Goal: Transaction & Acquisition: Purchase product/service

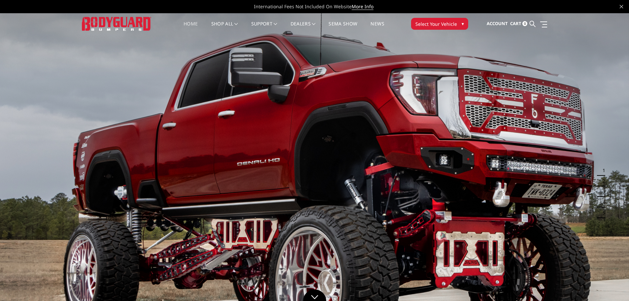
click at [439, 26] on span "Select Your Vehicle" at bounding box center [437, 23] width 42 height 7
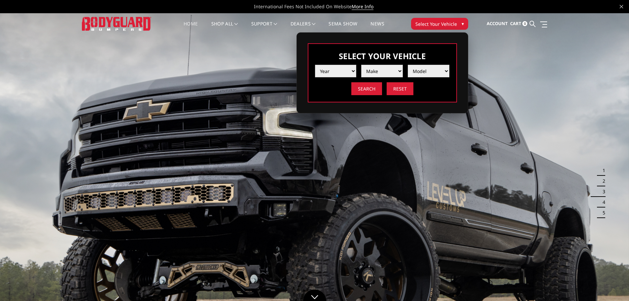
click at [345, 74] on select "Year 2025 2024 2023 2022 2021 2020 2019 2018 2017 2016 2015 2014 2013 2012 2011…" at bounding box center [336, 71] width 42 height 13
select select "yr_2025"
click at [315, 65] on select "Year 2025 2024 2023 2022 2021 2020 2019 2018 2017 2016 2015 2014 2013 2012 2011…" at bounding box center [336, 71] width 42 height 13
click at [380, 70] on select "Make Chevrolet Ford GMC Ram Toyota" at bounding box center [382, 71] width 42 height 13
select select "mk_chevrolet"
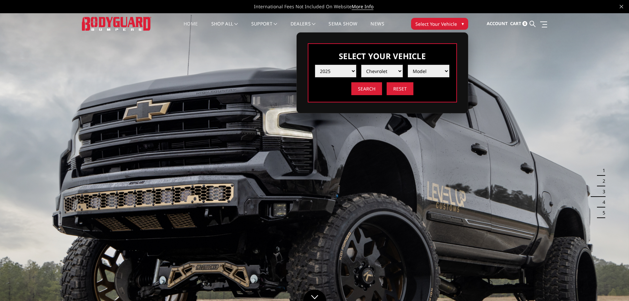
click at [361, 65] on select "Make Chevrolet Ford GMC Ram Toyota" at bounding box center [382, 71] width 42 height 13
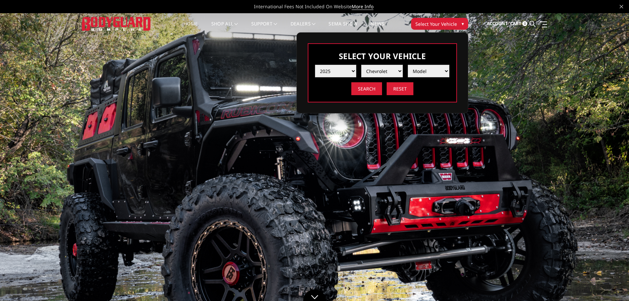
click at [428, 72] on select "Model Silverado 1500 Silverado 2500 / 3500 Silverado 4500 / 5500 / 6500" at bounding box center [429, 71] width 42 height 13
select select "md_silverado-2500-3500"
click at [408, 65] on select "Model Silverado 1500 Silverado 2500 / 3500 Silverado 4500 / 5500 / 6500" at bounding box center [429, 71] width 42 height 13
click at [370, 90] on input "Search" at bounding box center [367, 88] width 31 height 13
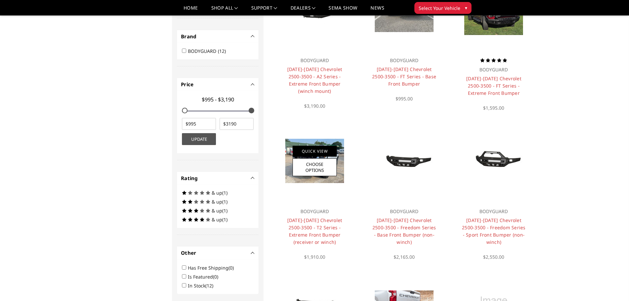
scroll to position [251, 0]
click at [287, 146] on img at bounding box center [314, 161] width 59 height 44
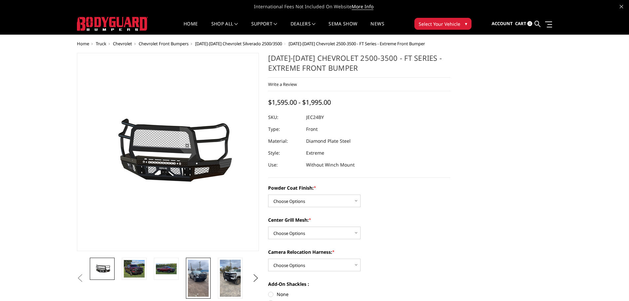
click at [196, 276] on img at bounding box center [198, 278] width 21 height 37
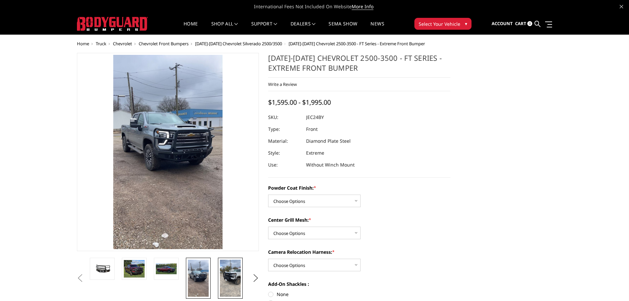
click at [226, 276] on img at bounding box center [230, 278] width 21 height 37
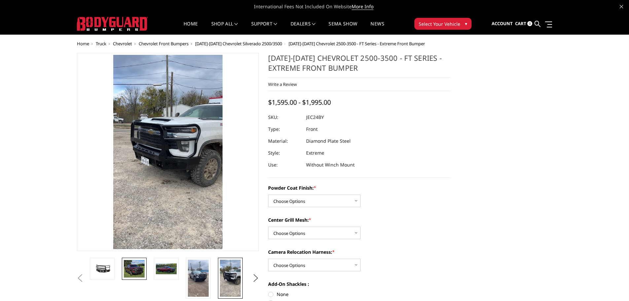
click at [143, 267] on img at bounding box center [134, 269] width 21 height 18
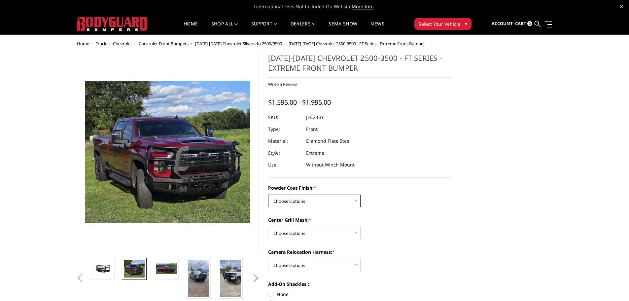
click at [309, 196] on select "Choose Options Bare Metal Gloss Black Powder Coat Textured Black Powder Coat" at bounding box center [314, 201] width 93 height 13
click at [310, 199] on select "Choose Options Bare Metal Gloss Black Powder Coat Textured Black Powder Coat" at bounding box center [314, 201] width 93 height 13
click at [305, 231] on select "Choose Options WITH Expanded Metal in Center Grill WITHOUT Expanded Metal in Ce…" at bounding box center [314, 233] width 93 height 13
click at [268, 227] on select "Choose Options WITH Expanded Metal in Center Grill WITHOUT Expanded Metal in Ce…" at bounding box center [314, 233] width 93 height 13
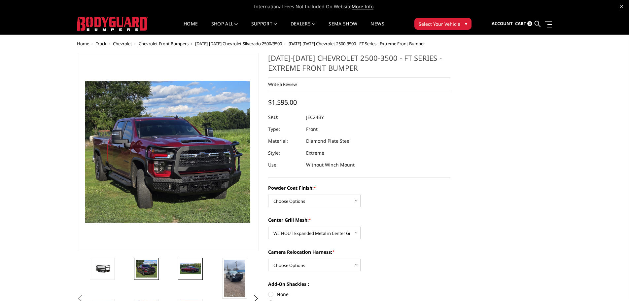
click at [197, 269] on img at bounding box center [190, 268] width 21 height 11
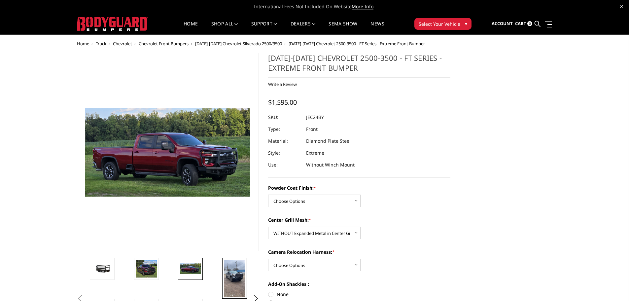
click at [235, 273] on img at bounding box center [234, 278] width 21 height 37
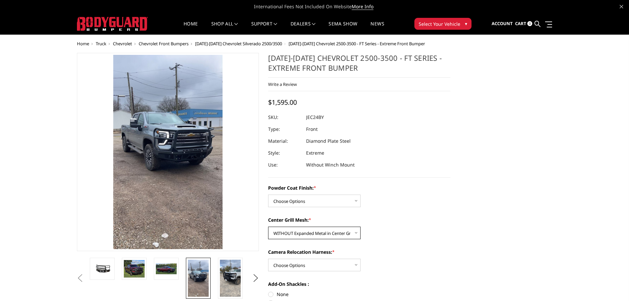
click at [305, 233] on select "Choose Options WITH Expanded Metal in Center Grill WITHOUT Expanded Metal in Ce…" at bounding box center [314, 233] width 93 height 13
select select "3280"
click at [268, 227] on select "Choose Options WITH Expanded Metal in Center Grill WITHOUT Expanded Metal in Ce…" at bounding box center [314, 233] width 93 height 13
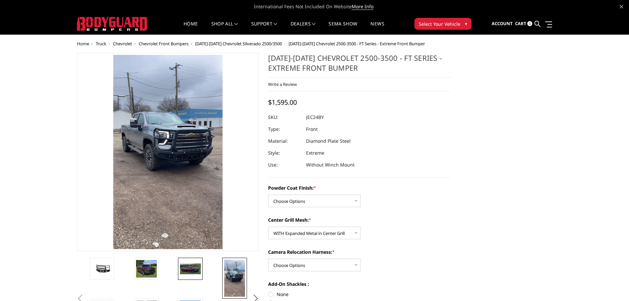
click at [189, 276] on link at bounding box center [190, 269] width 25 height 22
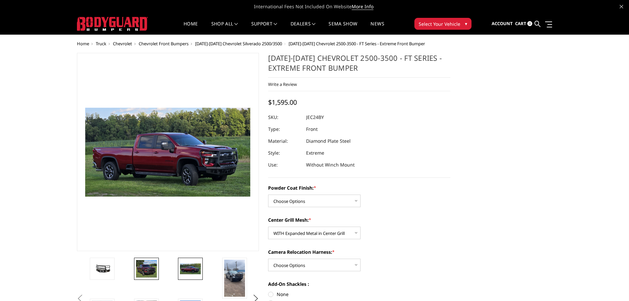
click at [154, 271] on img at bounding box center [146, 269] width 21 height 18
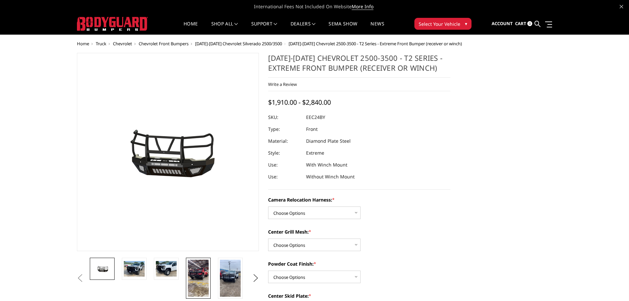
click at [200, 277] on img at bounding box center [198, 278] width 21 height 37
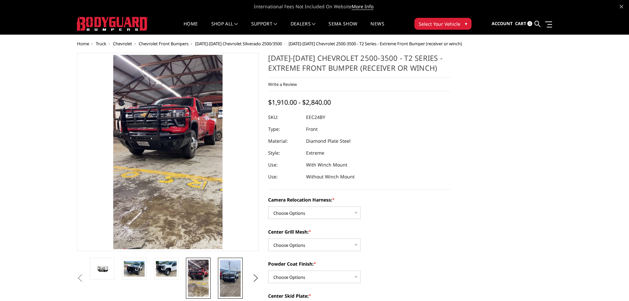
click at [231, 279] on img at bounding box center [230, 278] width 21 height 37
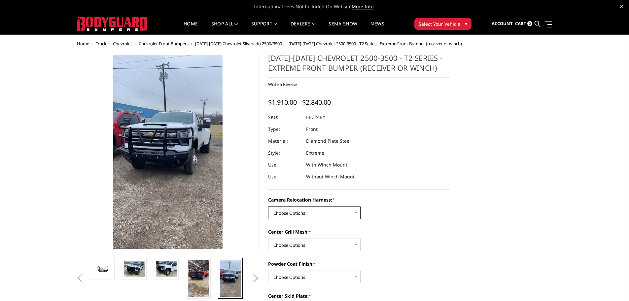
click at [303, 213] on select "Choose Options Without camera harness With camera harness" at bounding box center [314, 213] width 93 height 13
select select "3731"
click at [268, 207] on select "Choose Options Without camera harness With camera harness" at bounding box center [314, 213] width 93 height 13
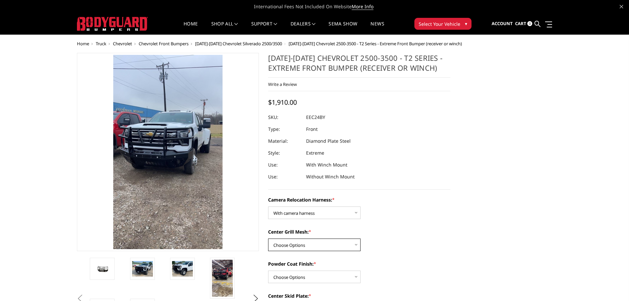
click at [304, 241] on select "Choose Options Without expanded metal With expanded metal" at bounding box center [314, 245] width 93 height 13
select select "3730"
click at [268, 239] on select "Choose Options Without expanded metal With expanded metal" at bounding box center [314, 245] width 93 height 13
click at [308, 276] on select "Choose Options Textured Black Powder Coat Gloss Black Powder Coat Bare Metal" at bounding box center [314, 277] width 93 height 13
select select "3728"
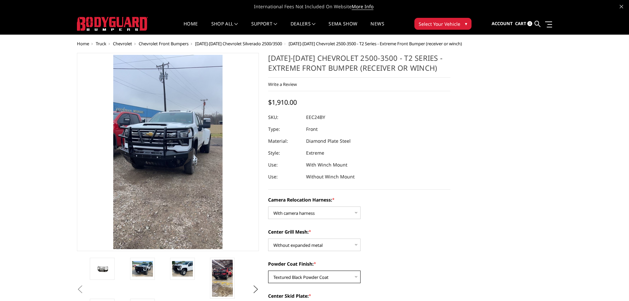
click at [268, 271] on select "Choose Options Textured Black Powder Coat Gloss Black Powder Coat Bare Metal" at bounding box center [314, 277] width 93 height 13
click at [255, 284] on button "Next" at bounding box center [256, 289] width 10 height 10
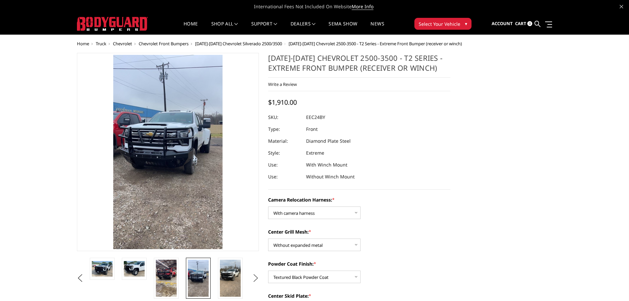
click at [255, 284] on ul "Previous Next" at bounding box center [168, 278] width 186 height 41
click at [232, 278] on img at bounding box center [230, 278] width 21 height 37
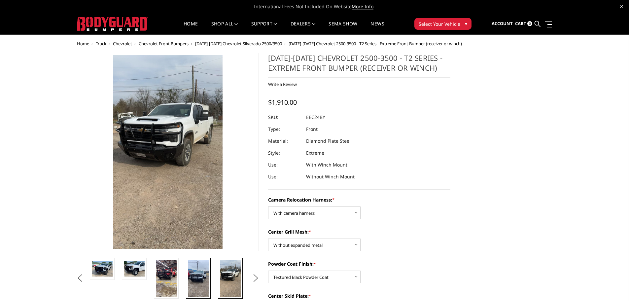
click at [200, 276] on img at bounding box center [198, 278] width 21 height 37
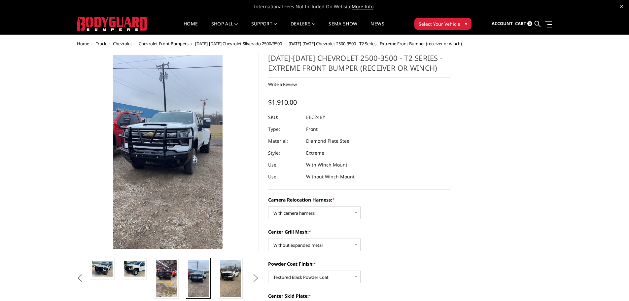
click at [255, 276] on button "Next" at bounding box center [256, 278] width 10 height 10
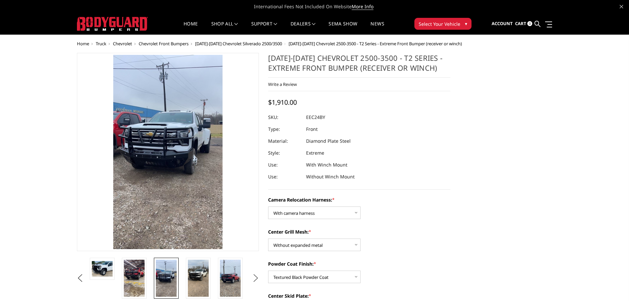
click at [256, 276] on button "Next" at bounding box center [256, 278] width 10 height 10
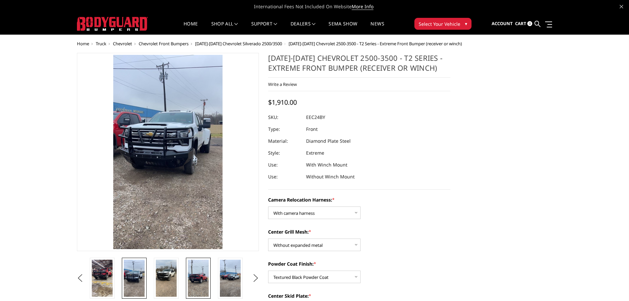
click at [209, 277] on img at bounding box center [198, 278] width 21 height 37
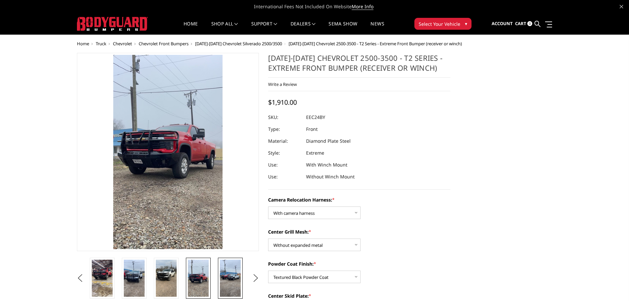
click at [230, 278] on img at bounding box center [230, 278] width 21 height 37
